Goal: Transaction & Acquisition: Purchase product/service

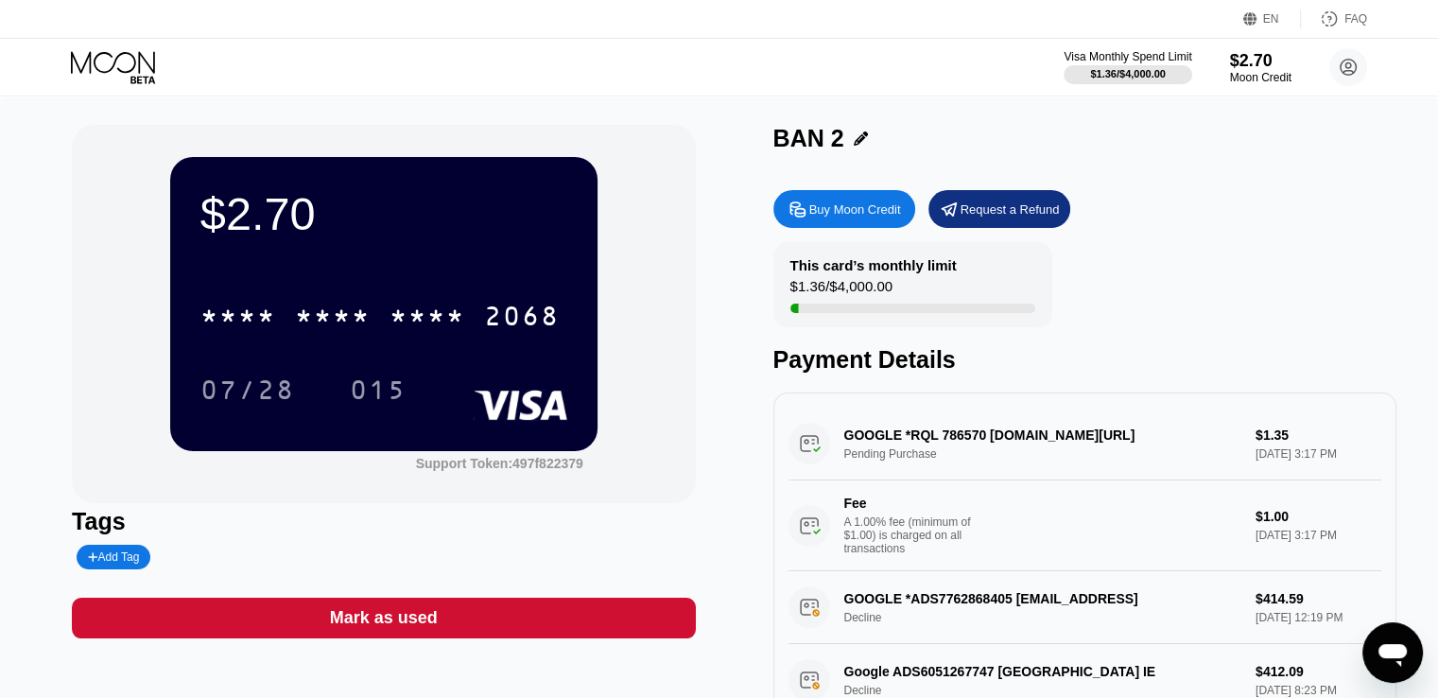
click at [129, 55] on icon at bounding box center [115, 67] width 88 height 33
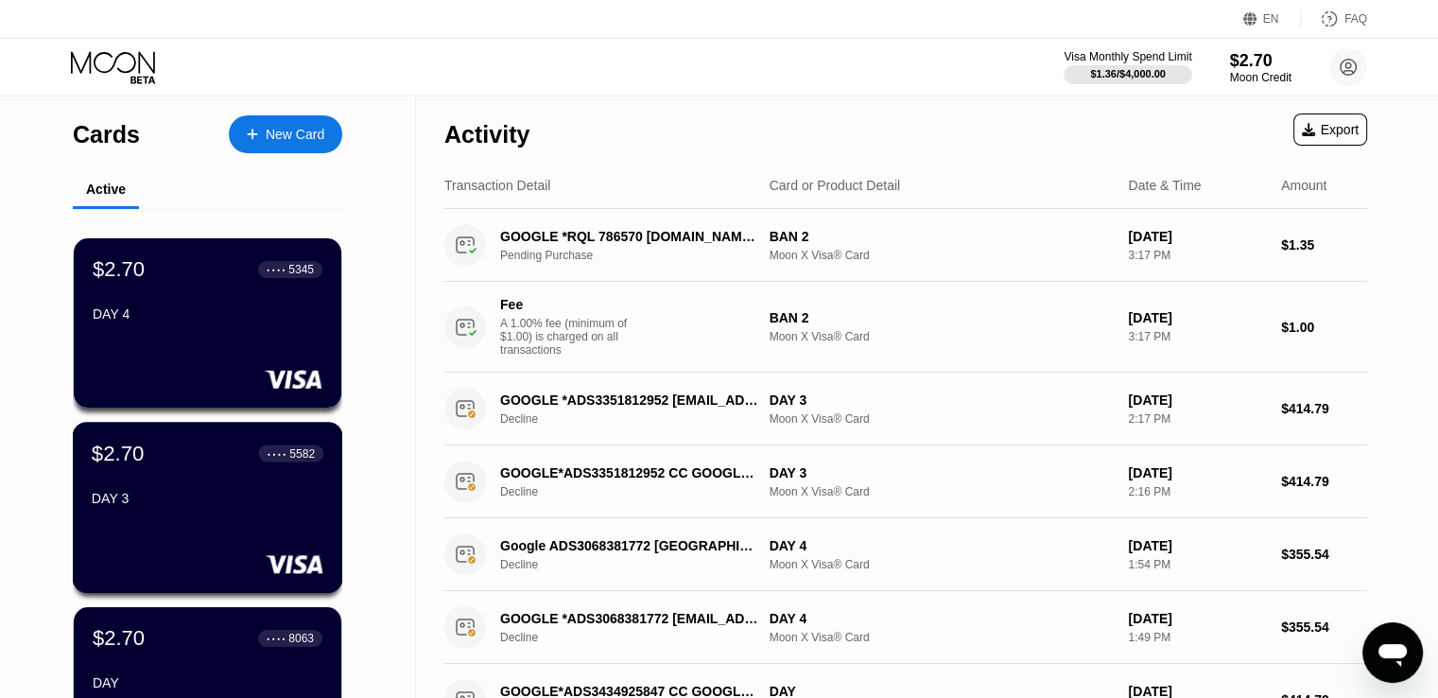
click at [202, 530] on div "$2.70 ● ● ● ● 5582 DAY 3" at bounding box center [208, 507] width 270 height 171
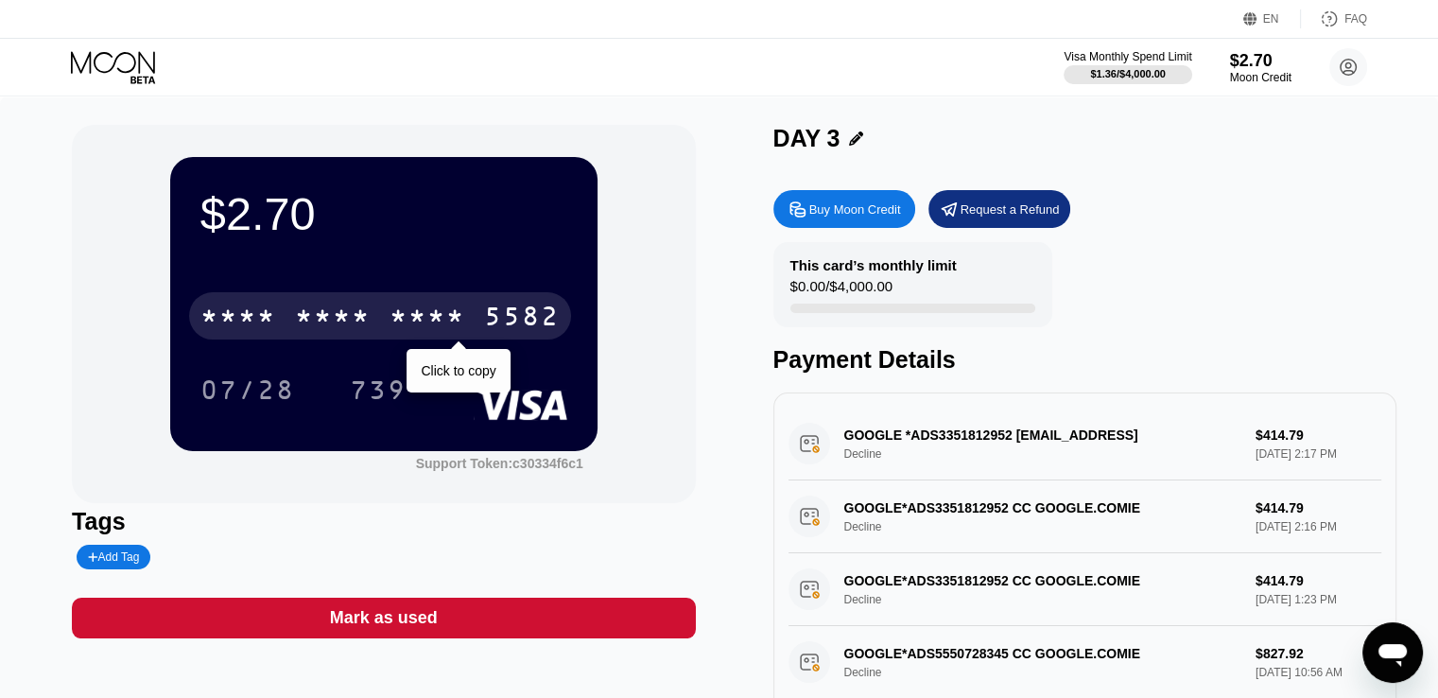
click at [419, 300] on div "* * * * * * * * * * * * 5582" at bounding box center [380, 315] width 382 height 47
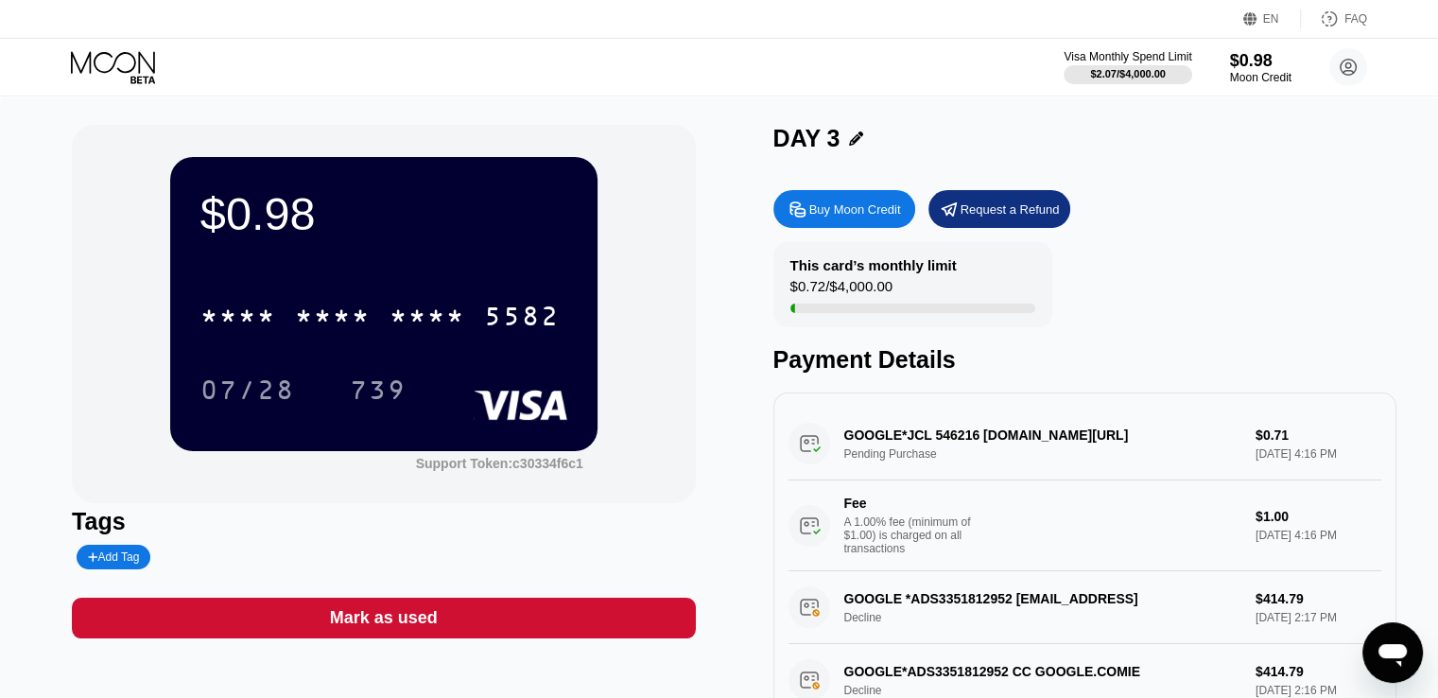
click at [865, 52] on div "Visa Monthly Spend Limit $2.07 / $4,000.00 $0.98 Moon Credit Weeks Berna wberna…" at bounding box center [719, 67] width 1438 height 57
click at [155, 78] on icon at bounding box center [115, 67] width 88 height 33
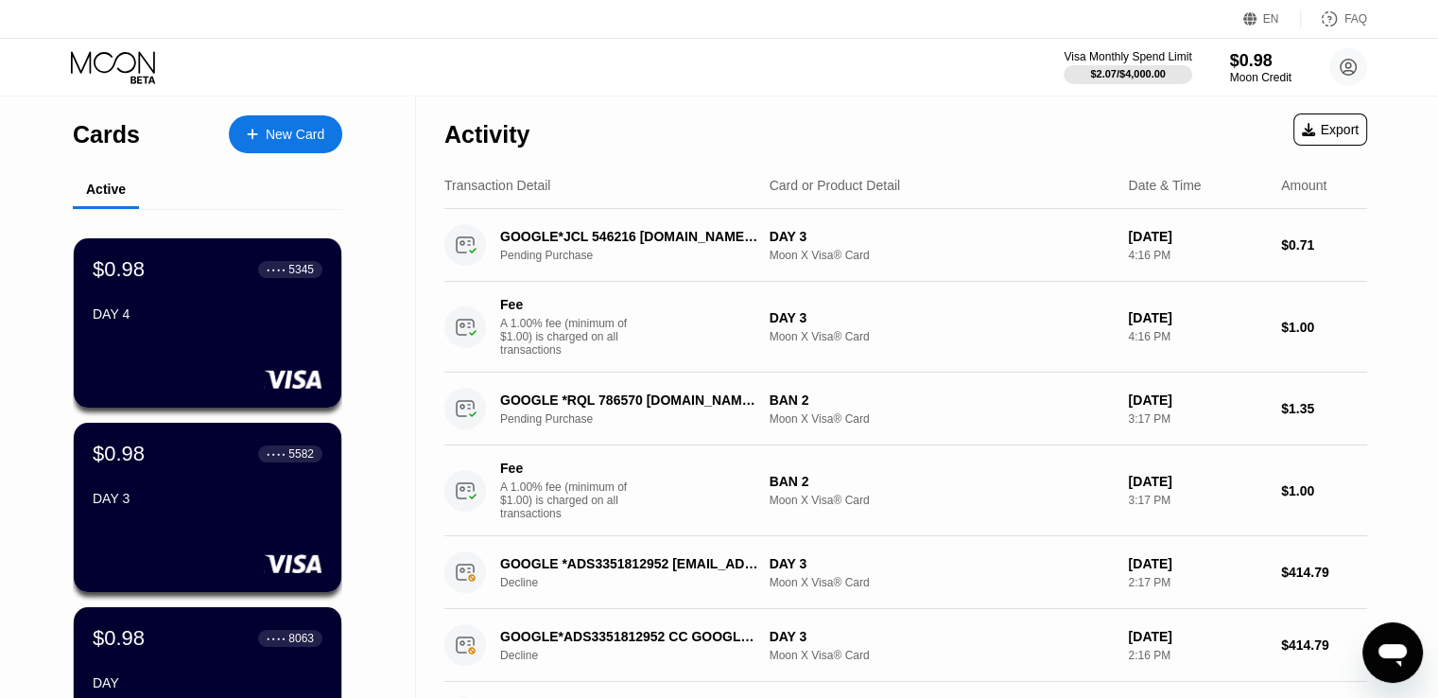
click at [662, 61] on div "Visa Monthly Spend Limit $2.07 / $4,000.00 $0.98 Moon Credit Weeks Berna [EMAIL…" at bounding box center [719, 67] width 1438 height 57
click at [768, 80] on div "Visa Monthly Spend Limit $2.07 / $4,000.00 $0.98 Moon Credit Weeks Berna [EMAIL…" at bounding box center [719, 67] width 1438 height 57
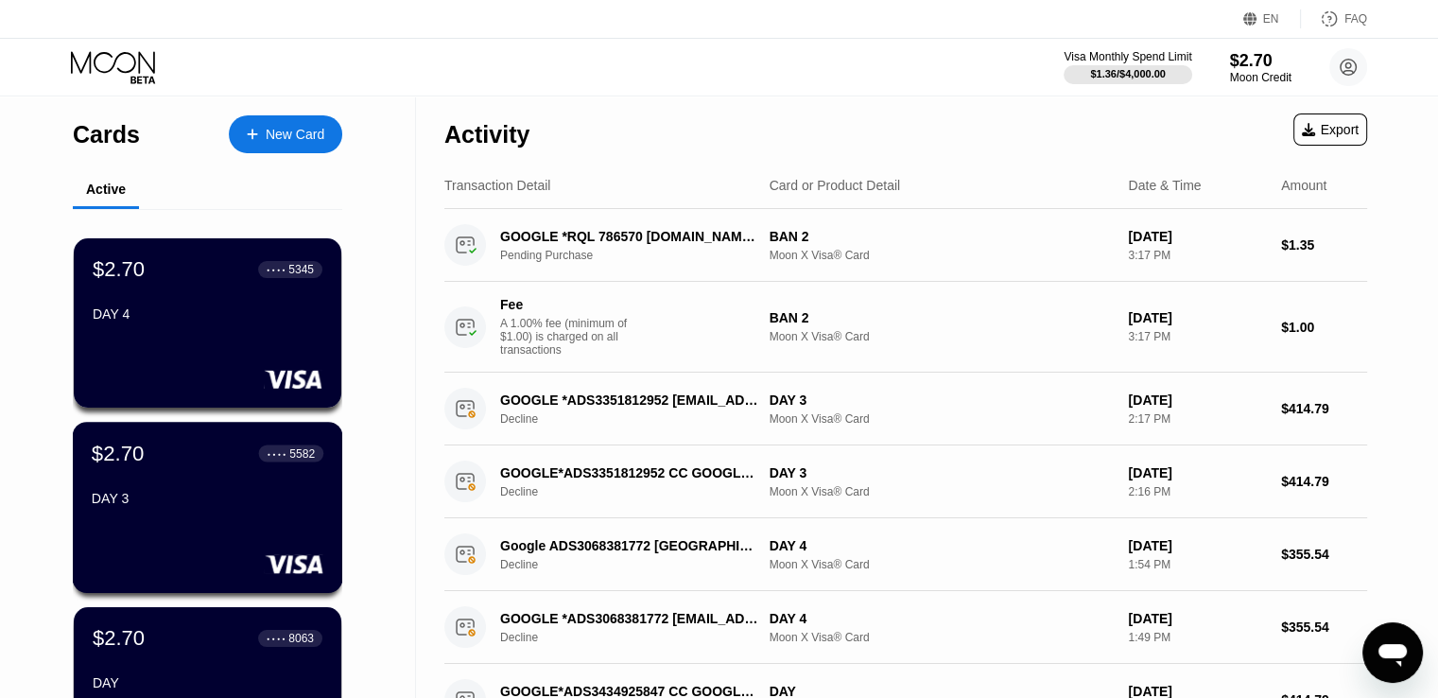
scroll to position [95, 0]
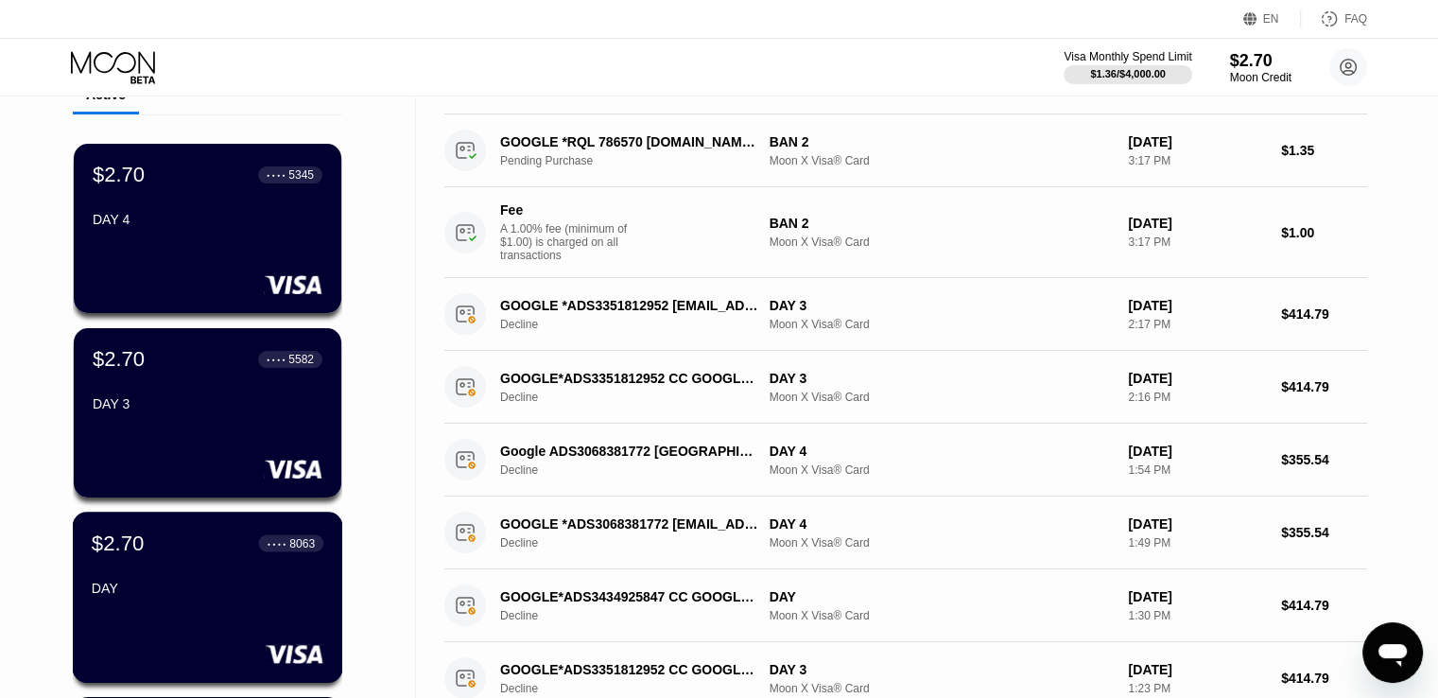
click at [172, 578] on div "$2.70 ● ● ● ● 8063 DAY" at bounding box center [208, 566] width 232 height 73
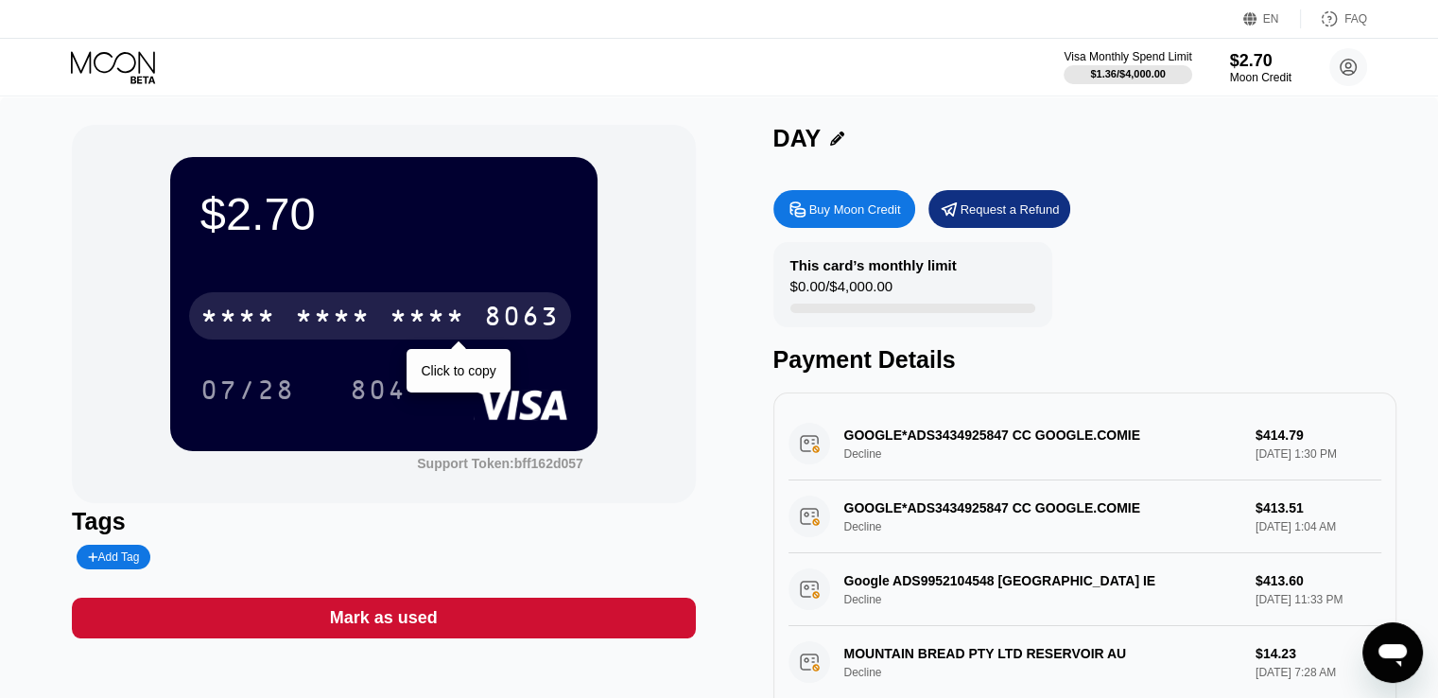
drag, startPoint x: 484, startPoint y: 330, endPoint x: 1342, endPoint y: 411, distance: 862.2
click at [484, 330] on div "8063" at bounding box center [522, 318] width 76 height 30
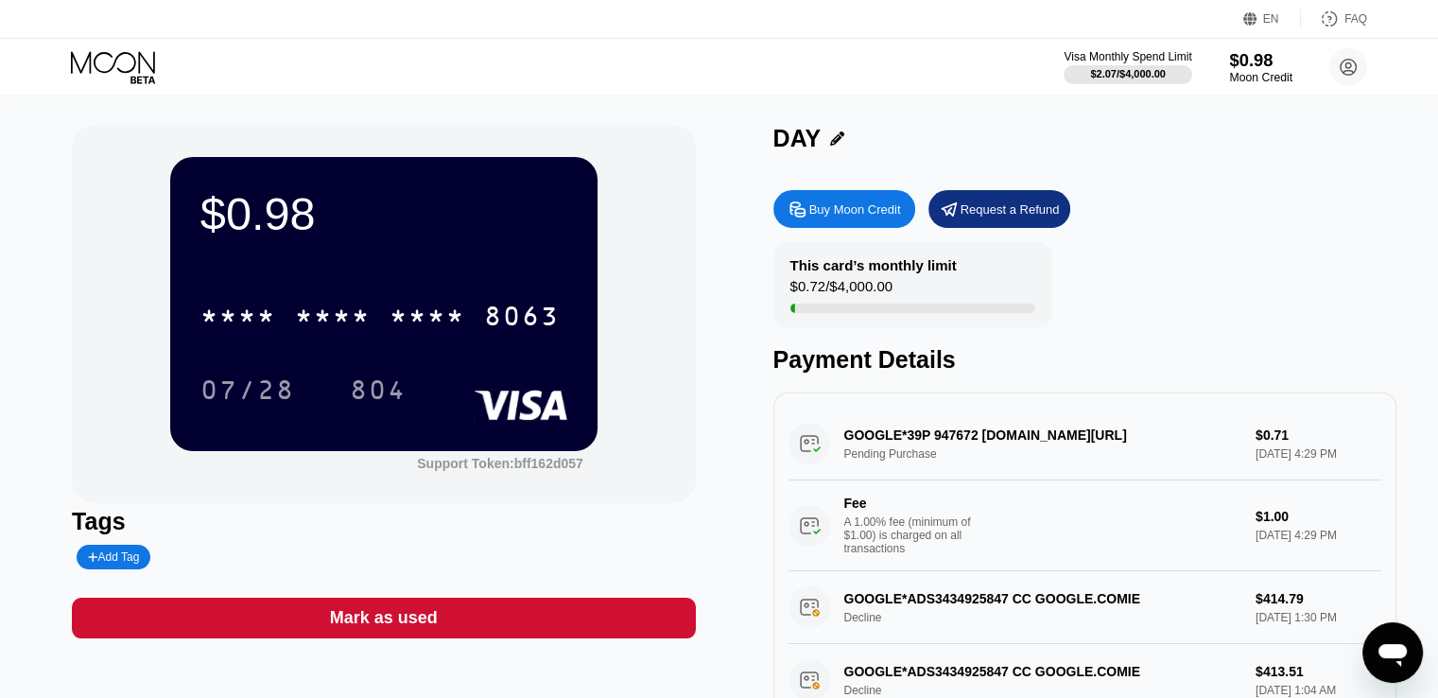
click at [1238, 66] on div "$0.98" at bounding box center [1260, 60] width 63 height 20
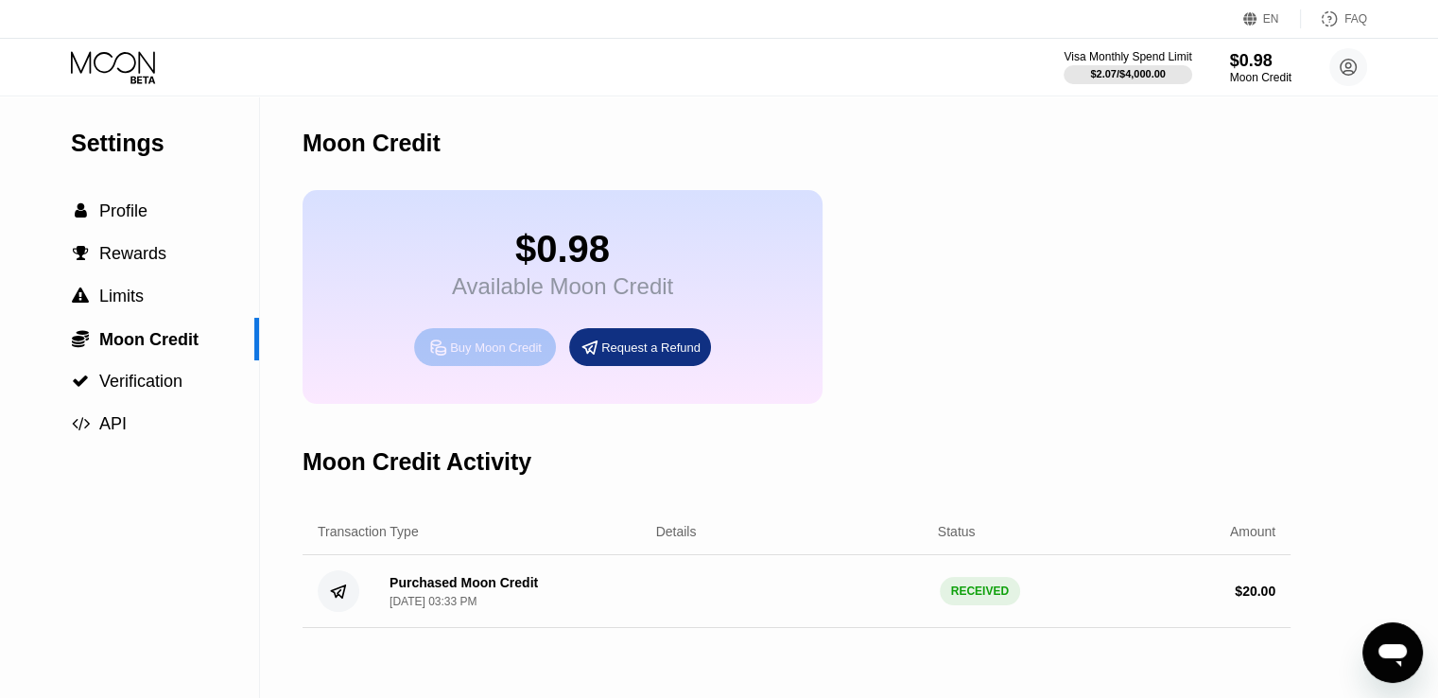
click at [510, 366] on div "Buy Moon Credit" at bounding box center [485, 347] width 142 height 38
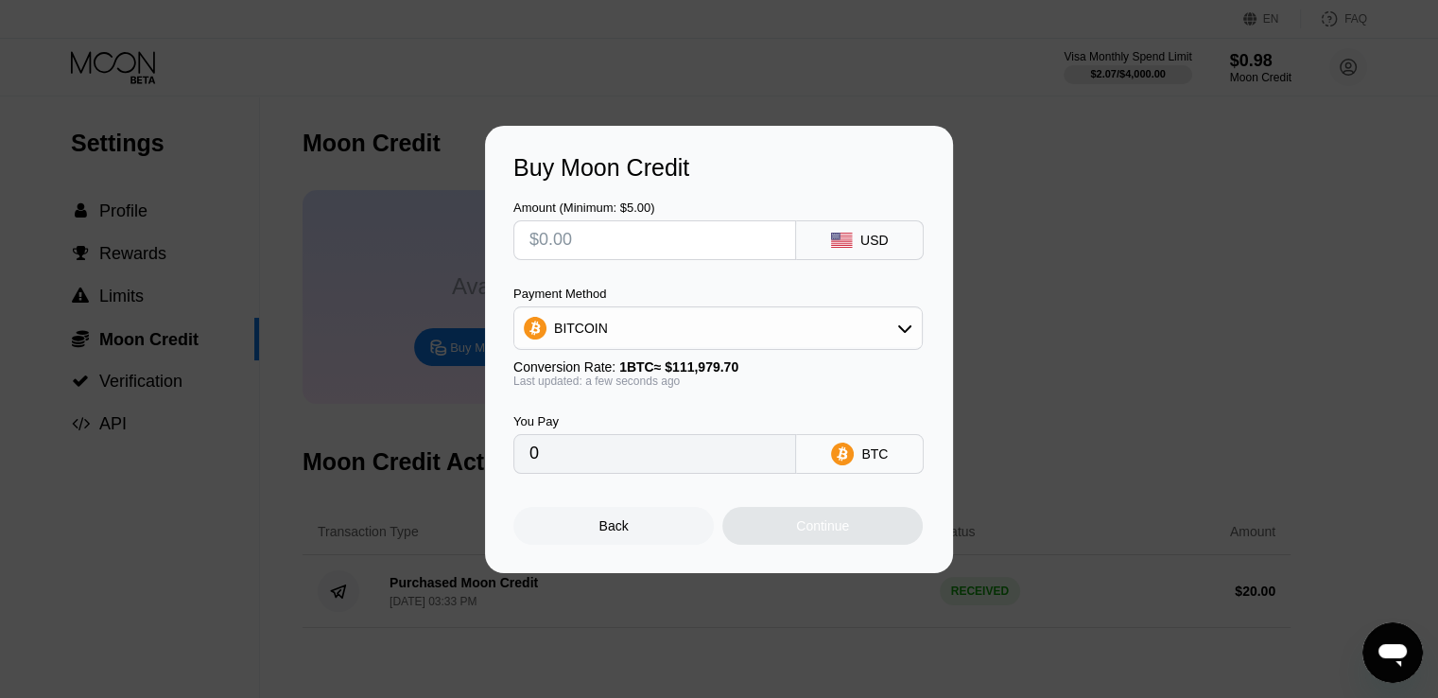
click at [631, 238] on input "text" at bounding box center [654, 240] width 251 height 38
type input "$2"
type input "0.00001787"
type input "$25"
type input "0.00022326"
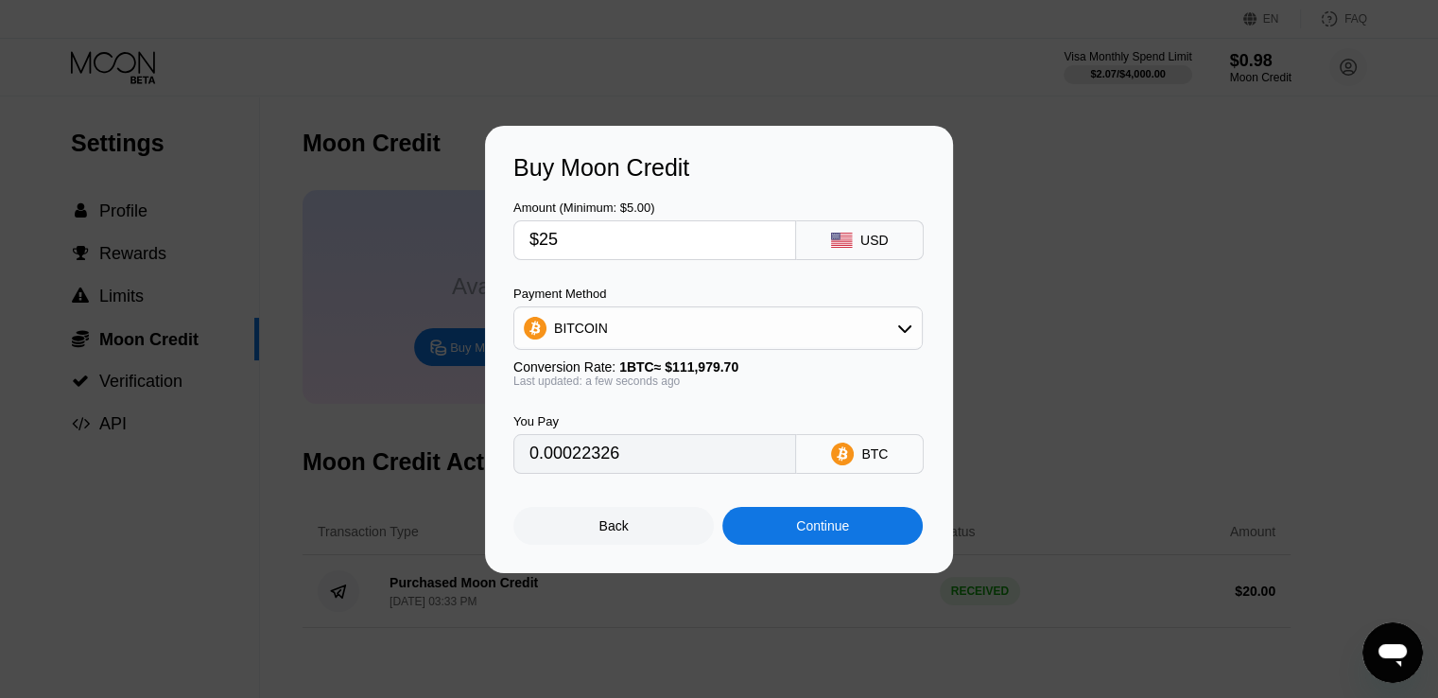
drag, startPoint x: 620, startPoint y: 456, endPoint x: 458, endPoint y: 458, distance: 161.7
click at [458, 458] on div "Buy Moon Credit Amount (Minimum: $5.00) $25 USD Payment Method BITCOIN Conversi…" at bounding box center [719, 349] width 1438 height 447
click at [563, 463] on input "0.00022326" at bounding box center [654, 454] width 251 height 38
click at [579, 458] on input "0.00022326" at bounding box center [654, 454] width 251 height 38
drag, startPoint x: 579, startPoint y: 456, endPoint x: 642, endPoint y: 458, distance: 63.4
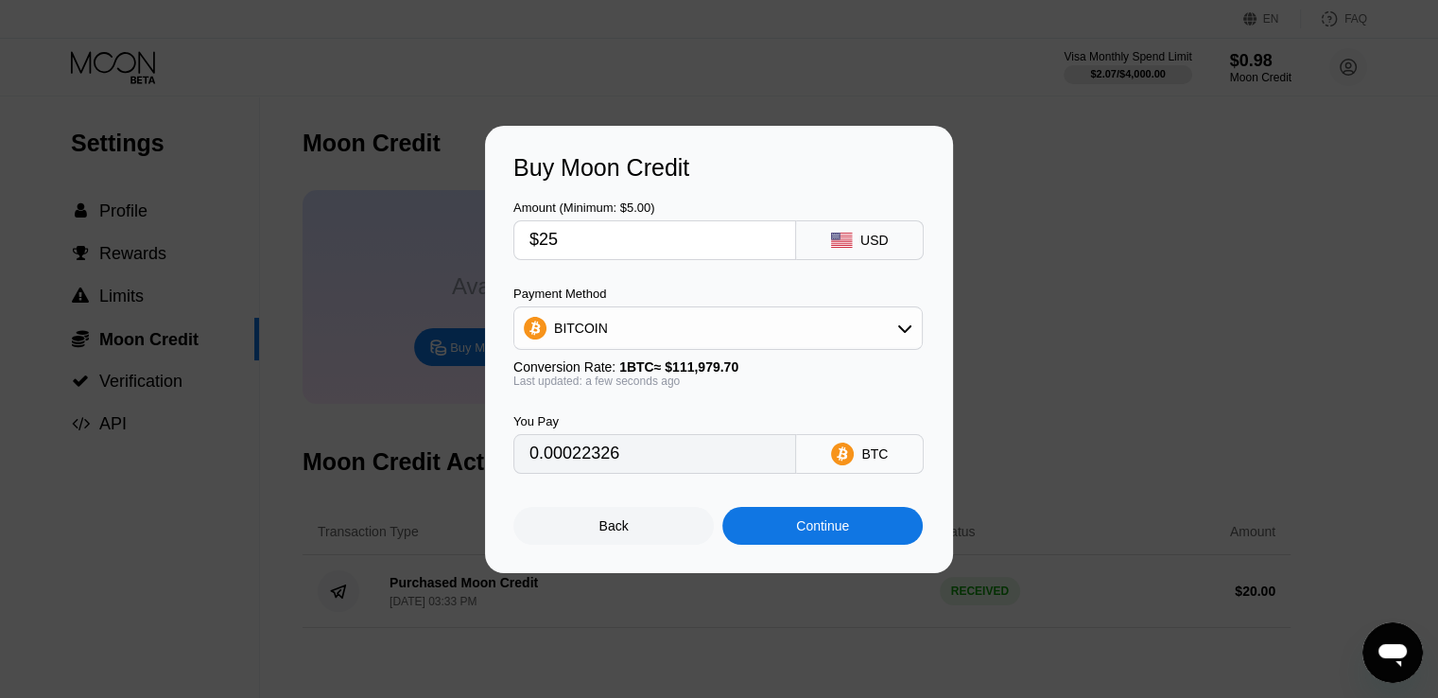
click at [642, 458] on input "0.00022326" at bounding box center [654, 454] width 251 height 38
click at [545, 245] on input "$25" at bounding box center [654, 240] width 251 height 38
type input "$24"
type input "0.00021433"
type input "$24"
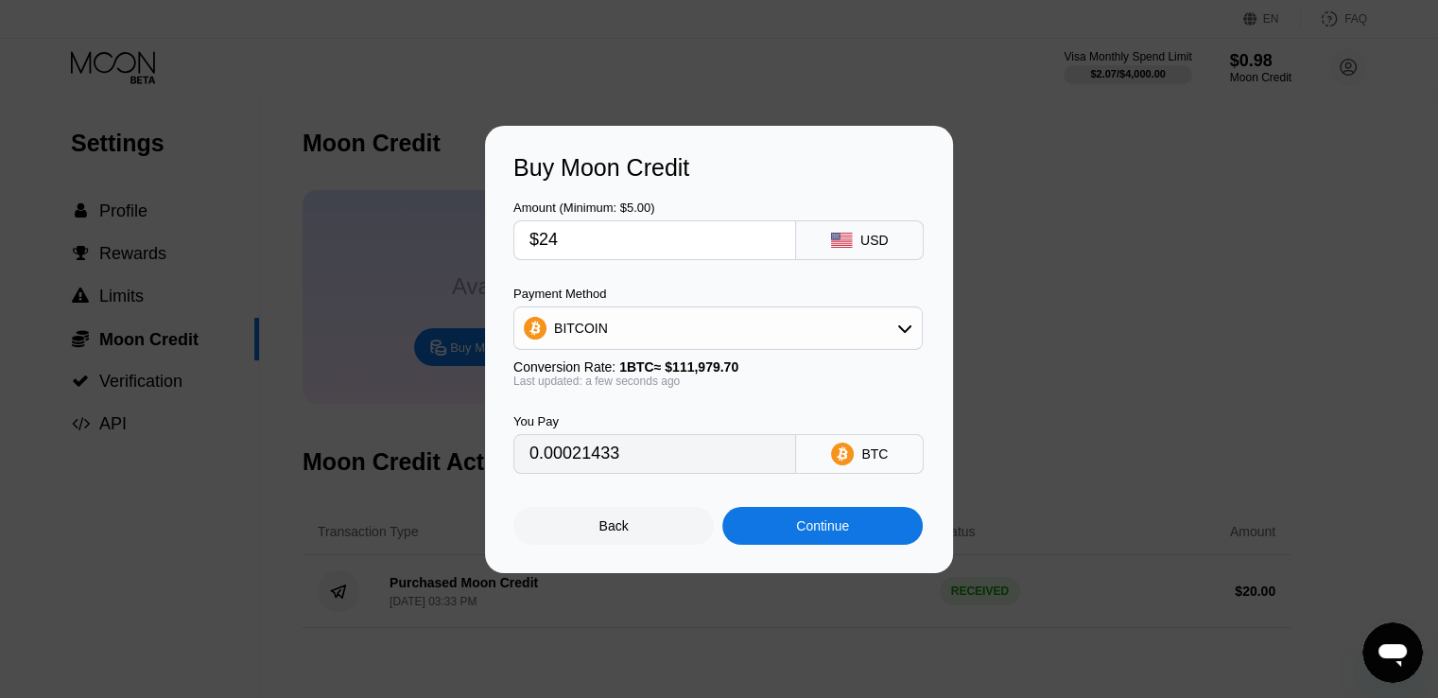
click at [794, 525] on div "Continue" at bounding box center [822, 526] width 200 height 38
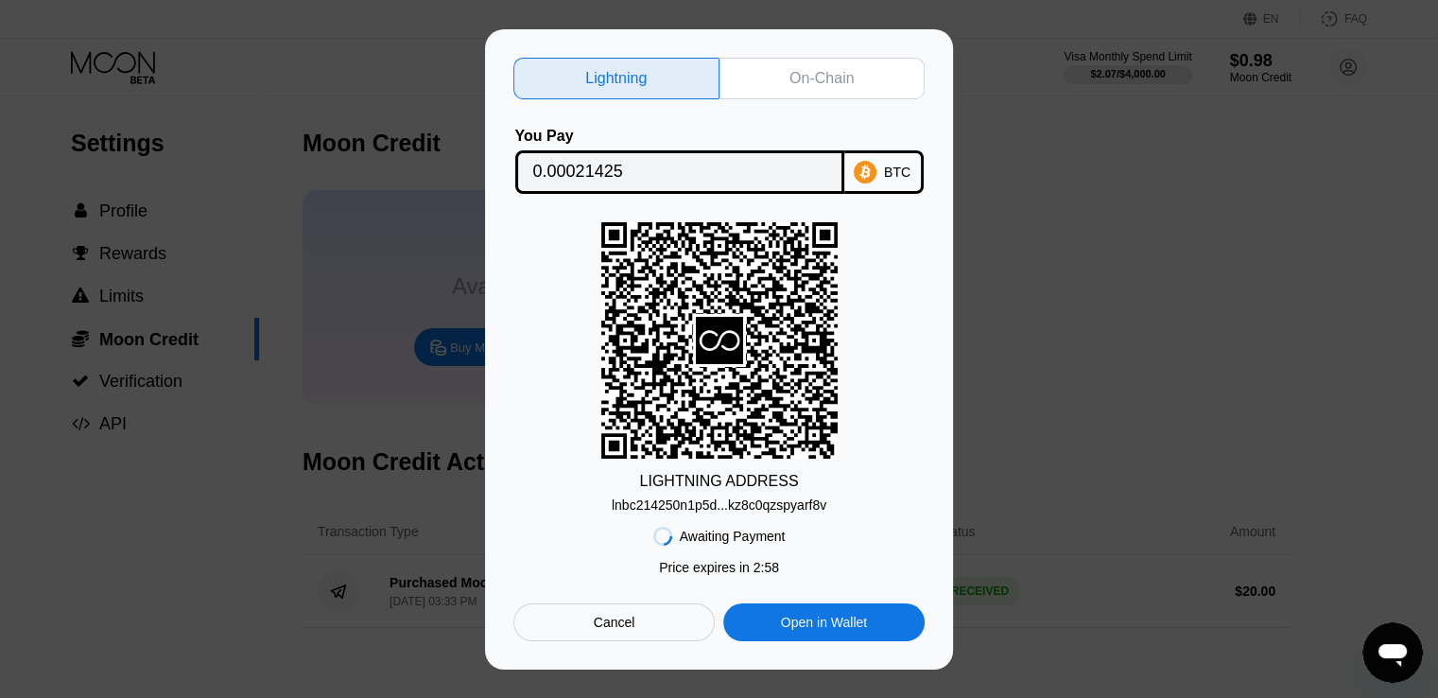
click at [803, 503] on div "lnbc214250n1p5d...kz8c0qzspyarf8v" at bounding box center [719, 504] width 215 height 15
click at [805, 73] on div "On-Chain" at bounding box center [821, 78] width 64 height 19
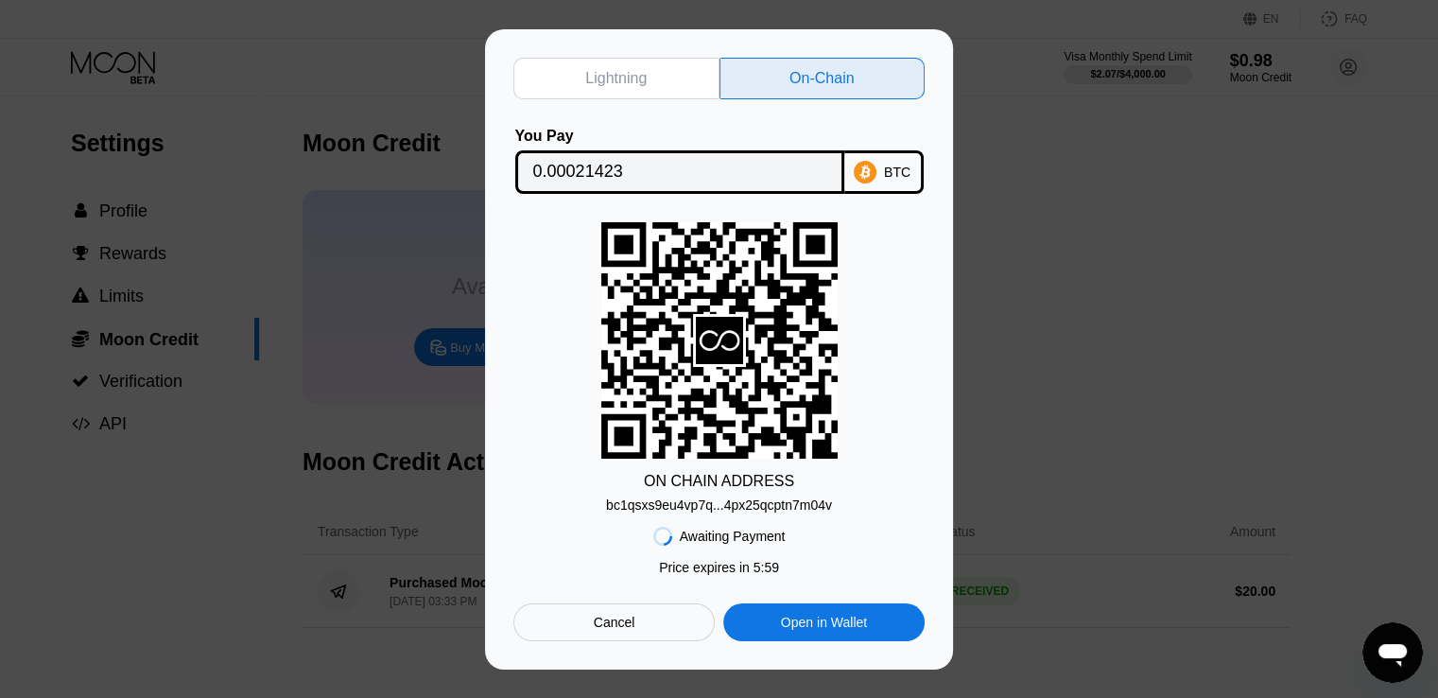
click at [780, 508] on div "bc1qsxs9eu4vp7q...4px25qcptn7m04v" at bounding box center [719, 504] width 226 height 15
click at [634, 156] on input "0.00021423" at bounding box center [679, 172] width 293 height 38
drag, startPoint x: 785, startPoint y: 568, endPoint x: 631, endPoint y: 531, distance: 157.5
click at [631, 531] on div "Awaiting Payment Price expires in 2 : 32 Price expires in 0 : 20 Cancel Open in…" at bounding box center [718, 576] width 411 height 129
click at [892, 545] on div "Awaiting Payment Price expires in 2 : 32 Price expires in 0 : 09 Cancel Open in…" at bounding box center [718, 576] width 411 height 129
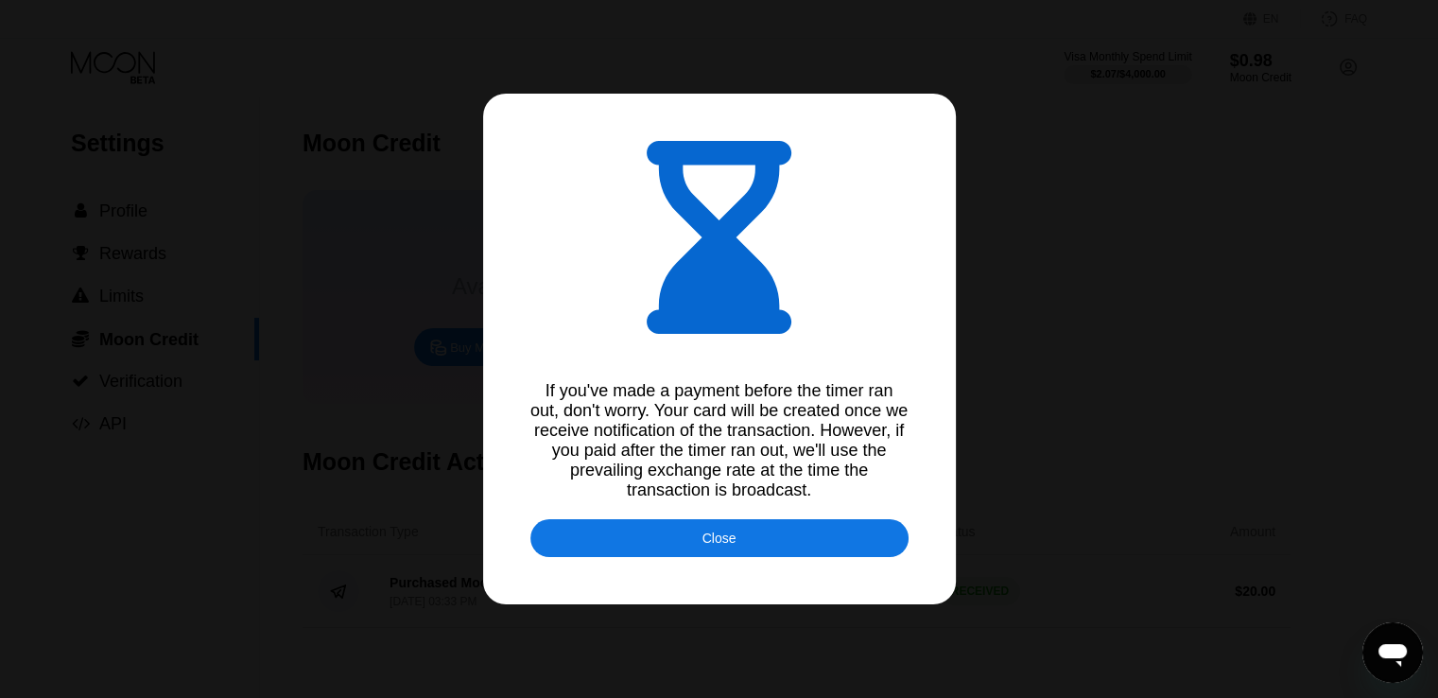
click at [545, 390] on div "If you've made a payment before the timer ran out, don't worry. Your card will …" at bounding box center [719, 440] width 378 height 119
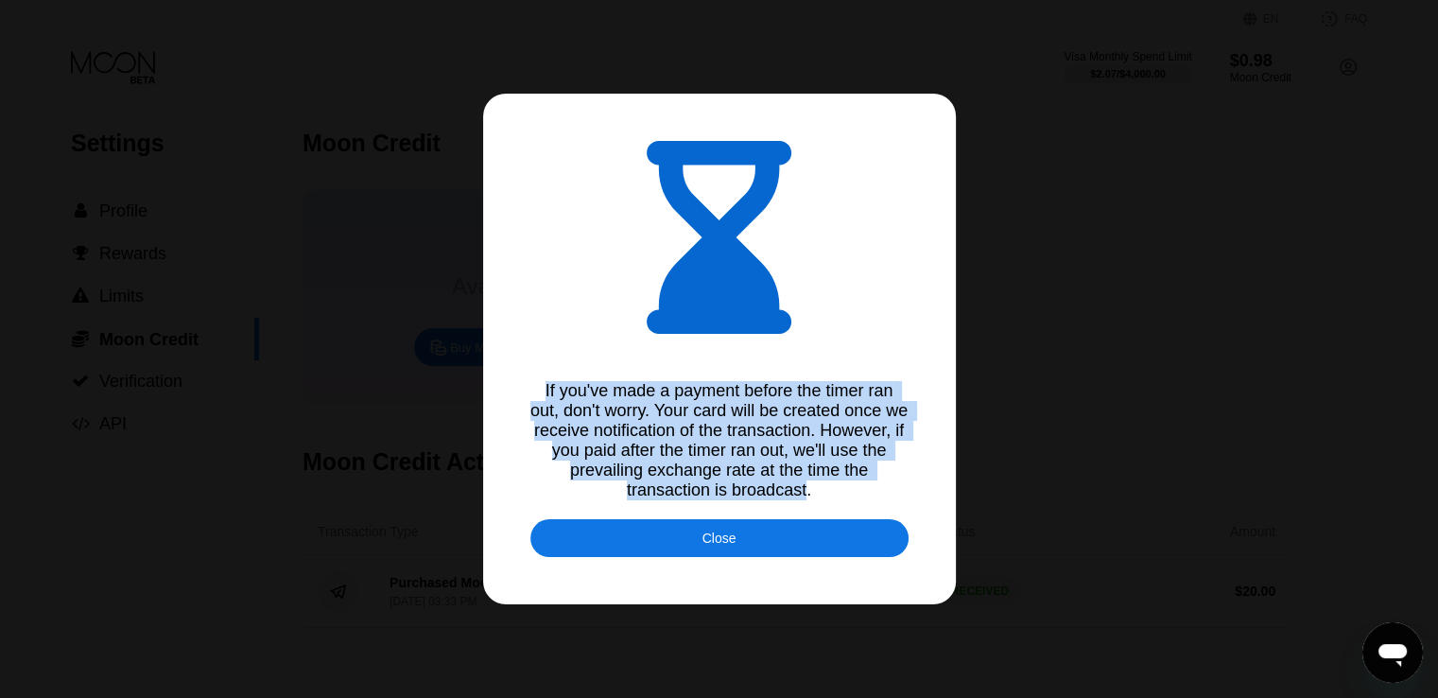
drag, startPoint x: 545, startPoint y: 390, endPoint x: 767, endPoint y: 504, distance: 248.6
click at [767, 500] on div "If you've made a payment before the timer ran out, don't worry. Your card will …" at bounding box center [719, 440] width 378 height 119
copy div "If you've made a payment before the timer ran out, don't worry. Your card will …"
click at [760, 553] on div "Close" at bounding box center [719, 538] width 378 height 38
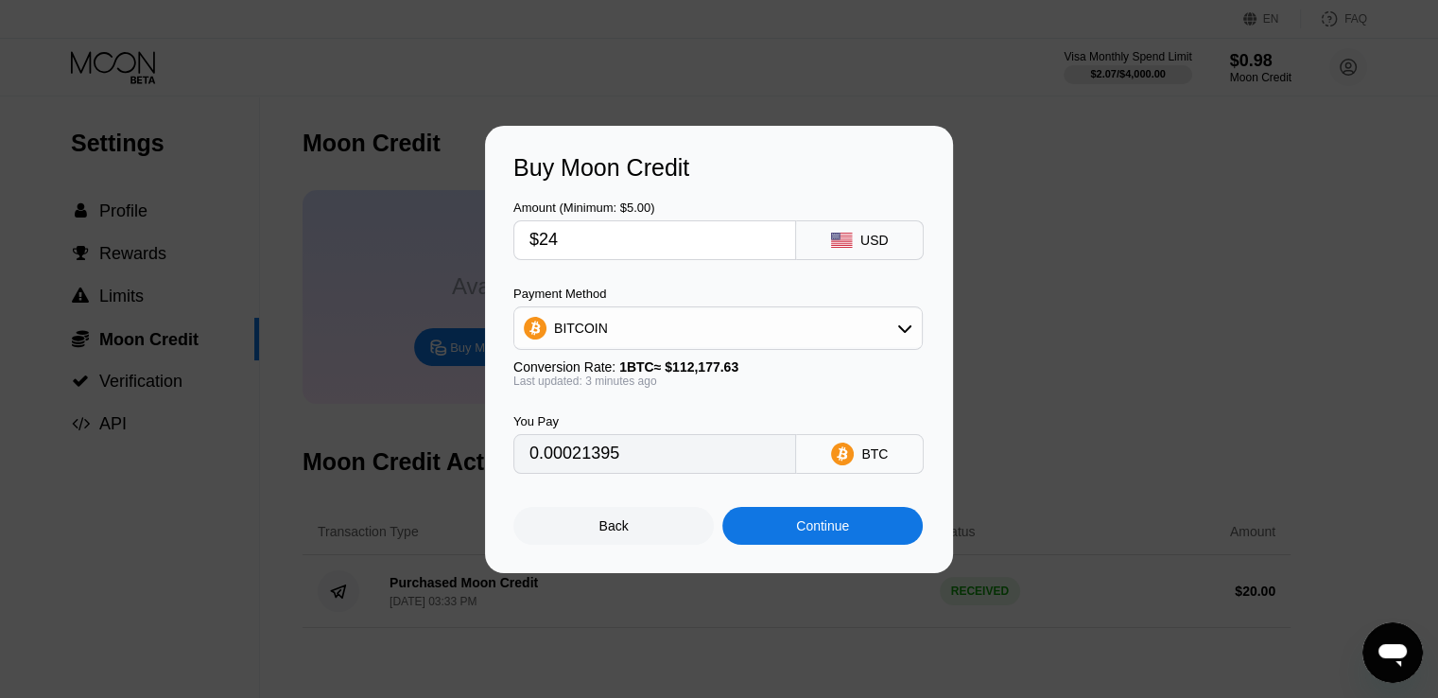
type input "0.00021403"
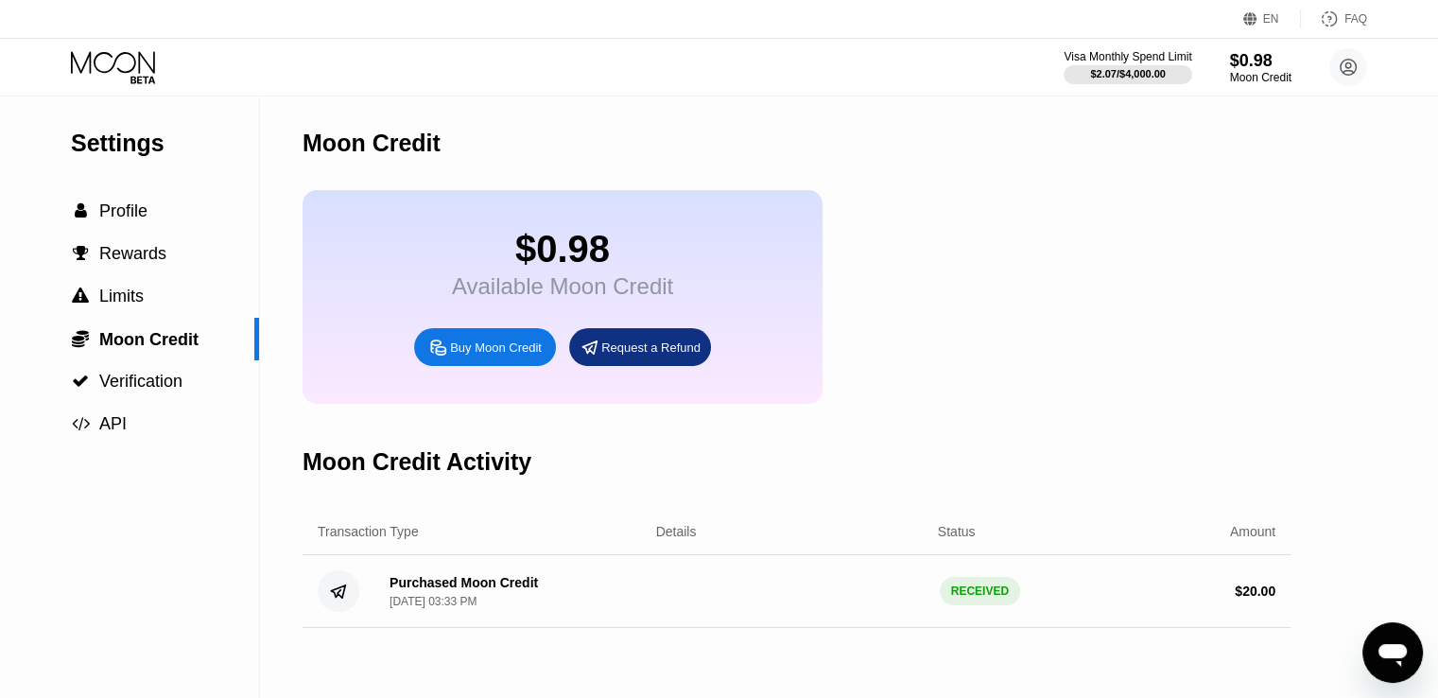
click at [242, 542] on div "Settings  Profile  Rewards  Limits  Moon Credit  Verification  API" at bounding box center [130, 396] width 260 height 601
click at [130, 65] on icon at bounding box center [115, 67] width 88 height 33
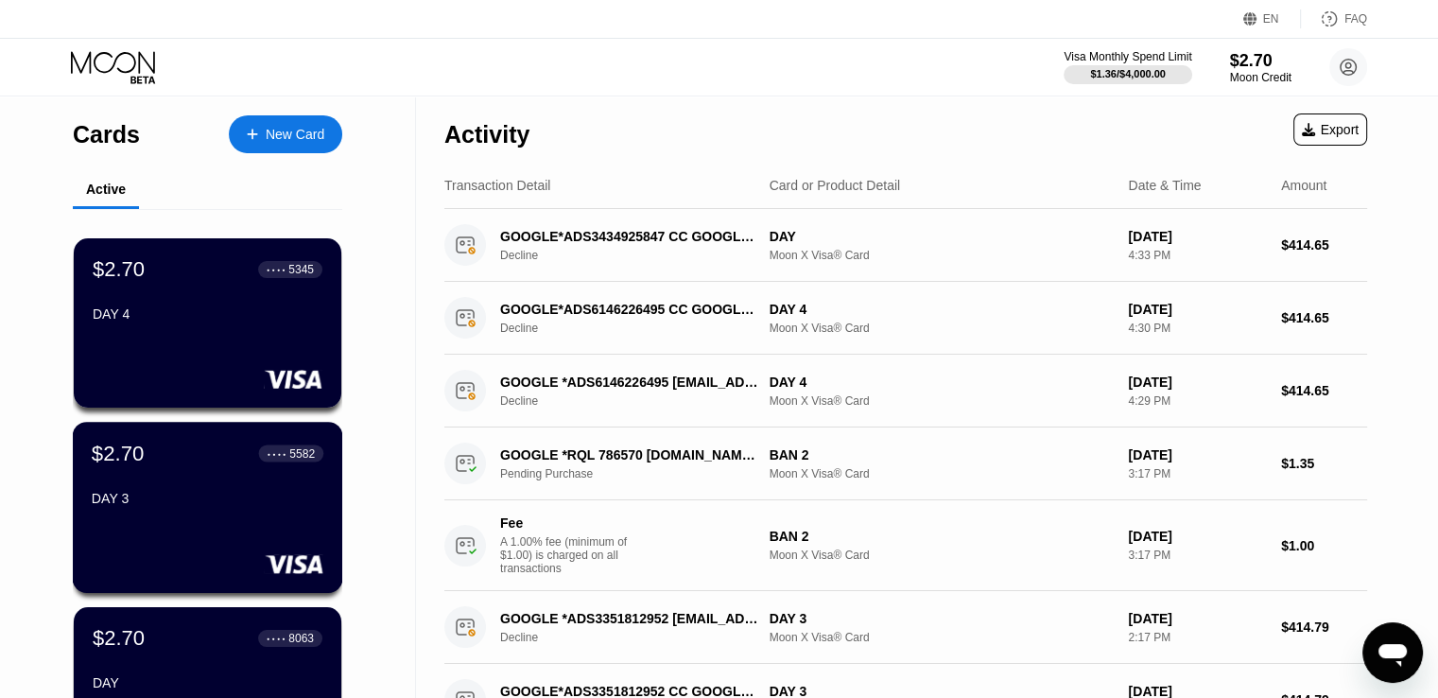
click at [214, 482] on div "$2.70 ● ● ● ● 5582 DAY 3" at bounding box center [208, 477] width 232 height 73
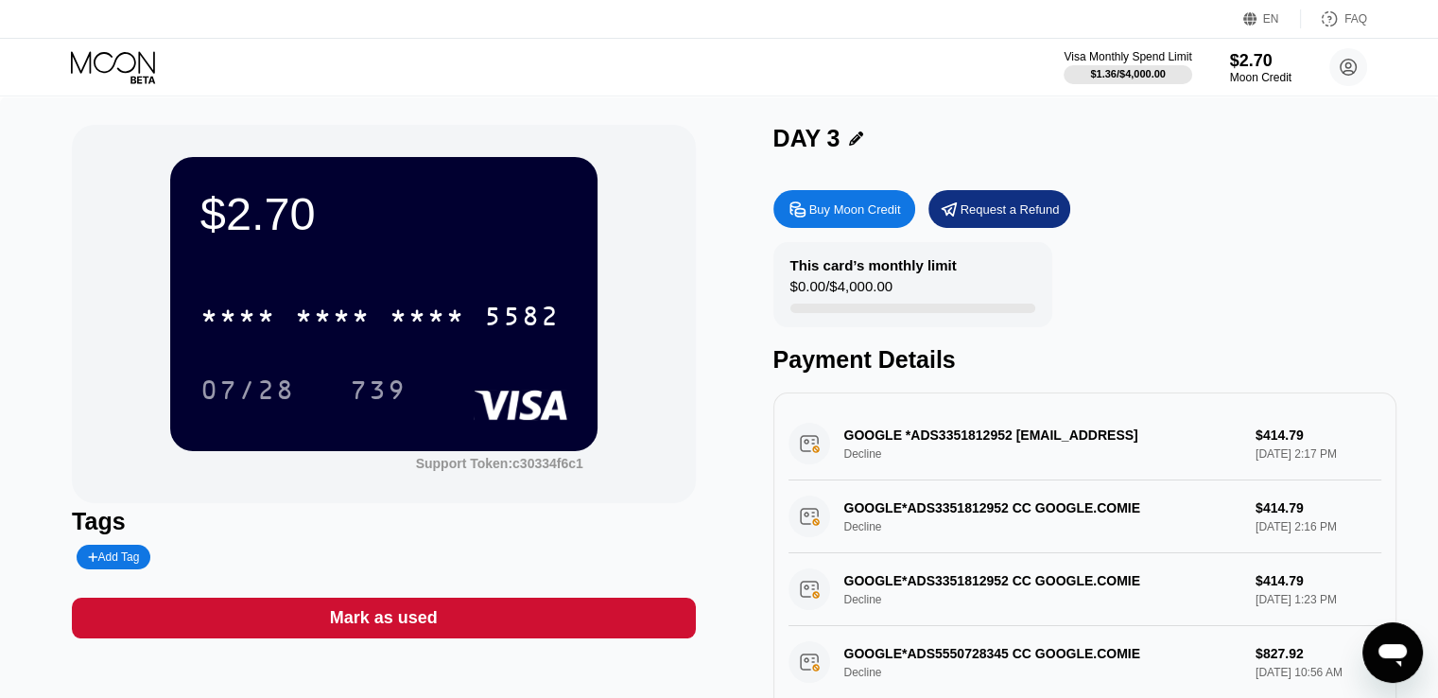
drag, startPoint x: 504, startPoint y: 314, endPoint x: 995, endPoint y: 398, distance: 498.7
click at [504, 314] on div "5582" at bounding box center [522, 318] width 76 height 30
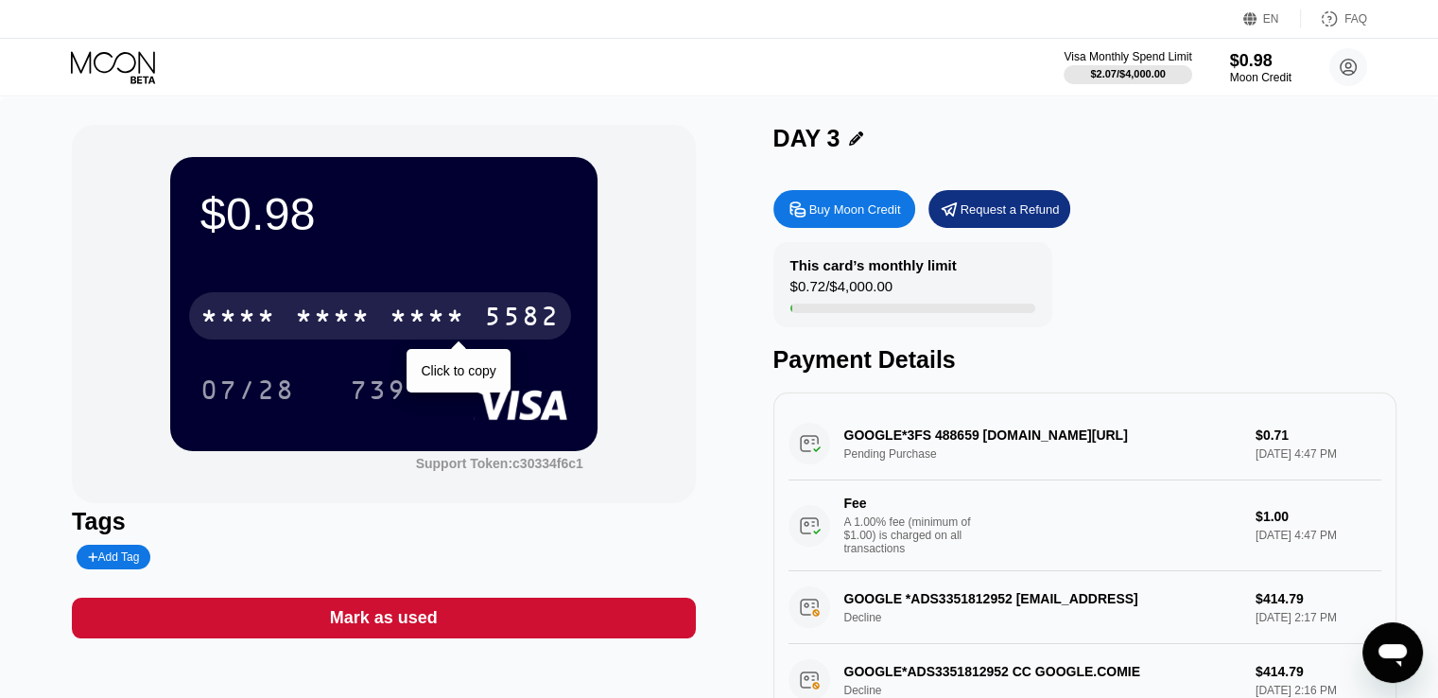
click at [517, 317] on div "5582" at bounding box center [522, 318] width 76 height 30
